Goal: Task Accomplishment & Management: Manage account settings

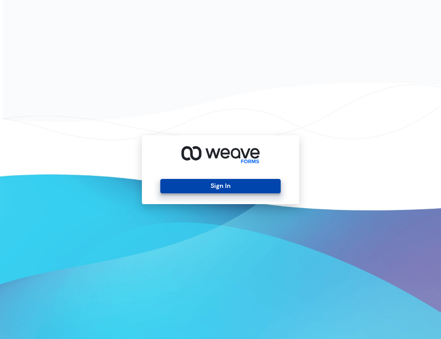
click at [189, 182] on button "Sign In" at bounding box center [220, 186] width 120 height 14
